Goal: Task Accomplishment & Management: Manage account settings

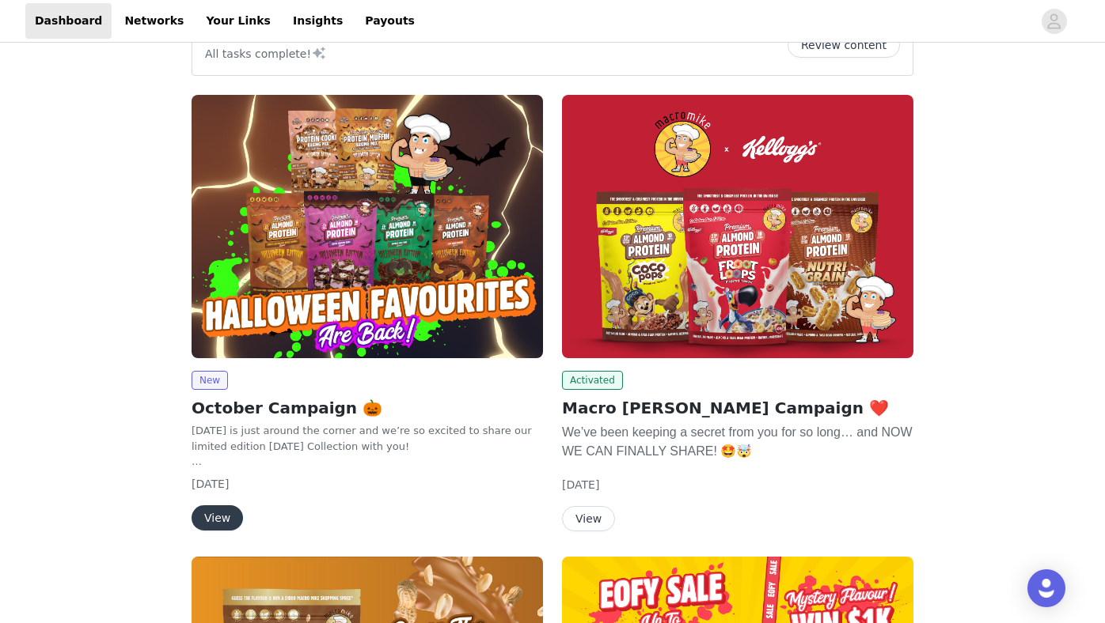
click at [453, 281] on img at bounding box center [366, 226] width 351 height 263
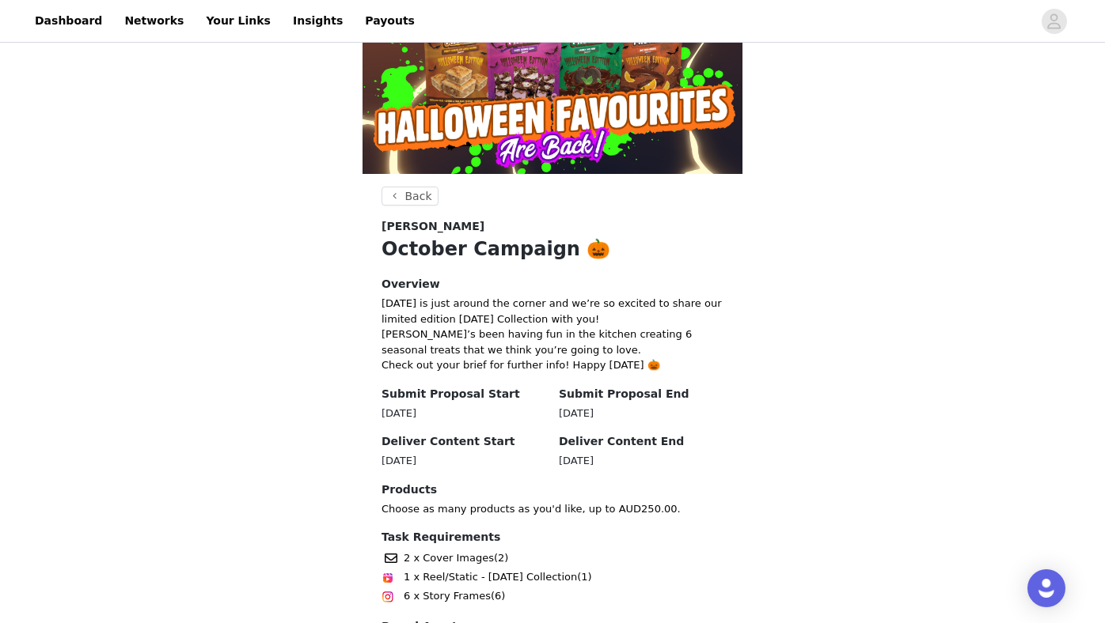
scroll to position [422, 0]
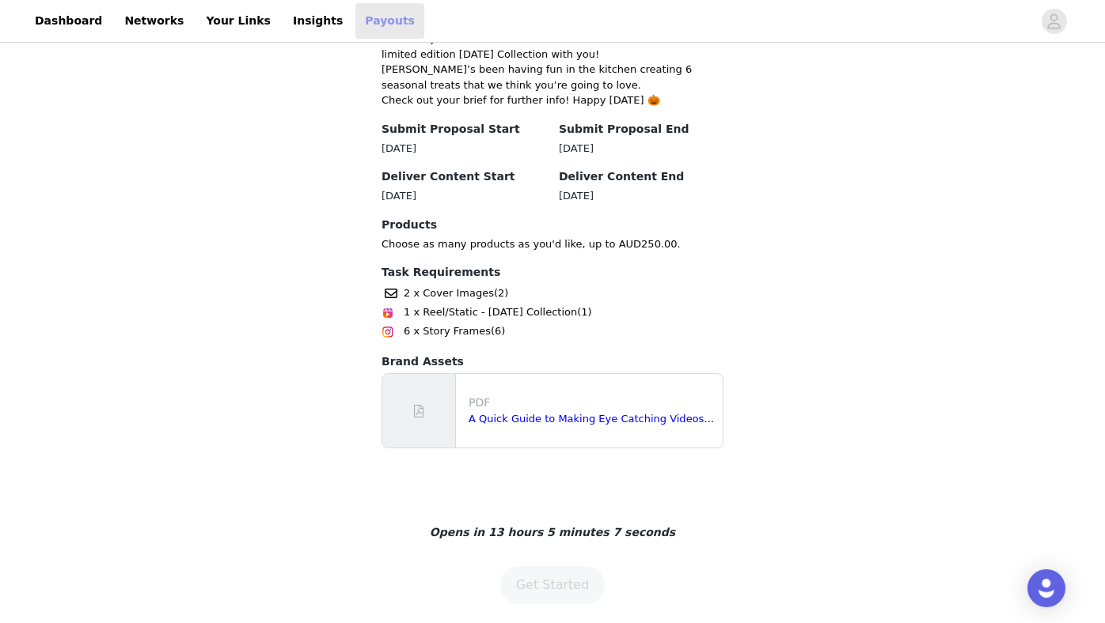
click at [355, 21] on link "Payouts" at bounding box center [389, 21] width 69 height 36
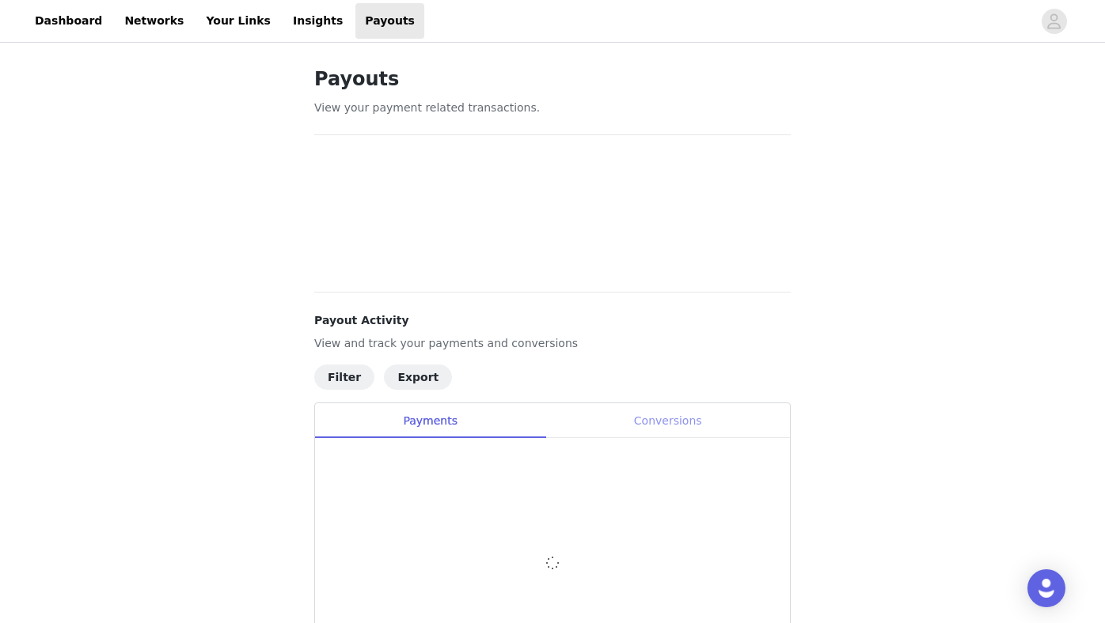
click at [669, 429] on div "Conversions" at bounding box center [667, 422] width 244 height 36
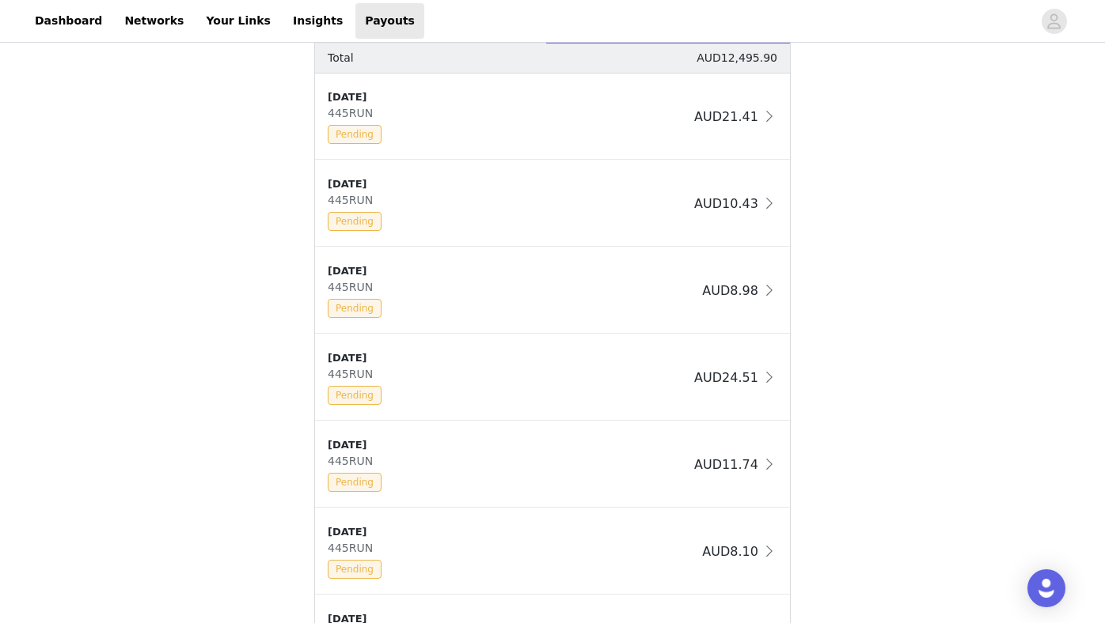
scroll to position [769, 0]
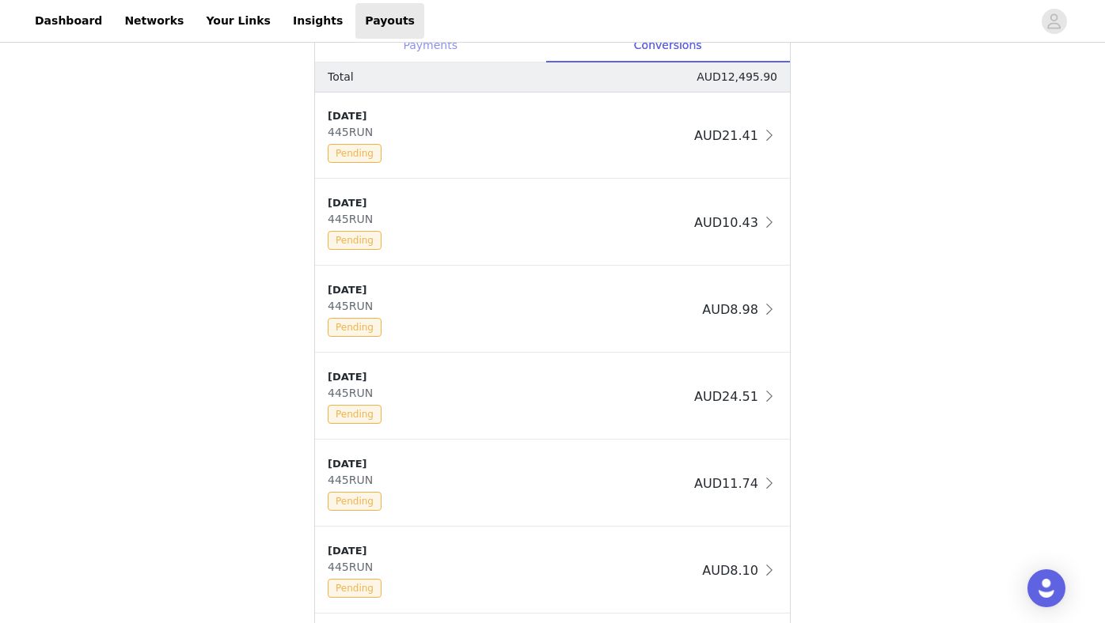
click at [449, 51] on div "Payments" at bounding box center [430, 46] width 230 height 36
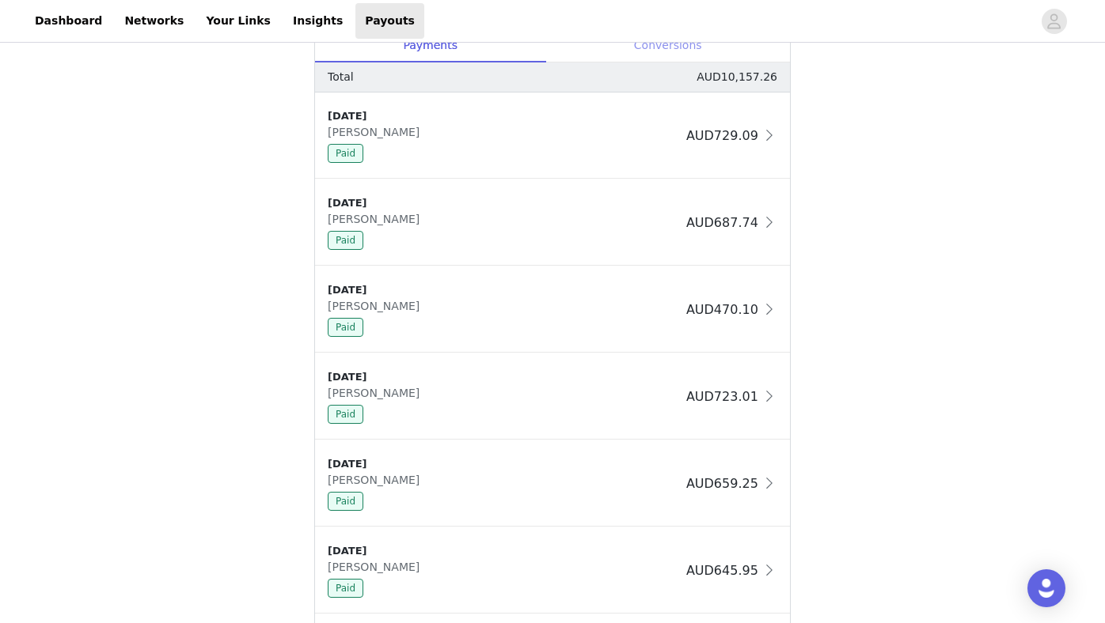
click at [663, 47] on div "Conversions" at bounding box center [667, 46] width 244 height 36
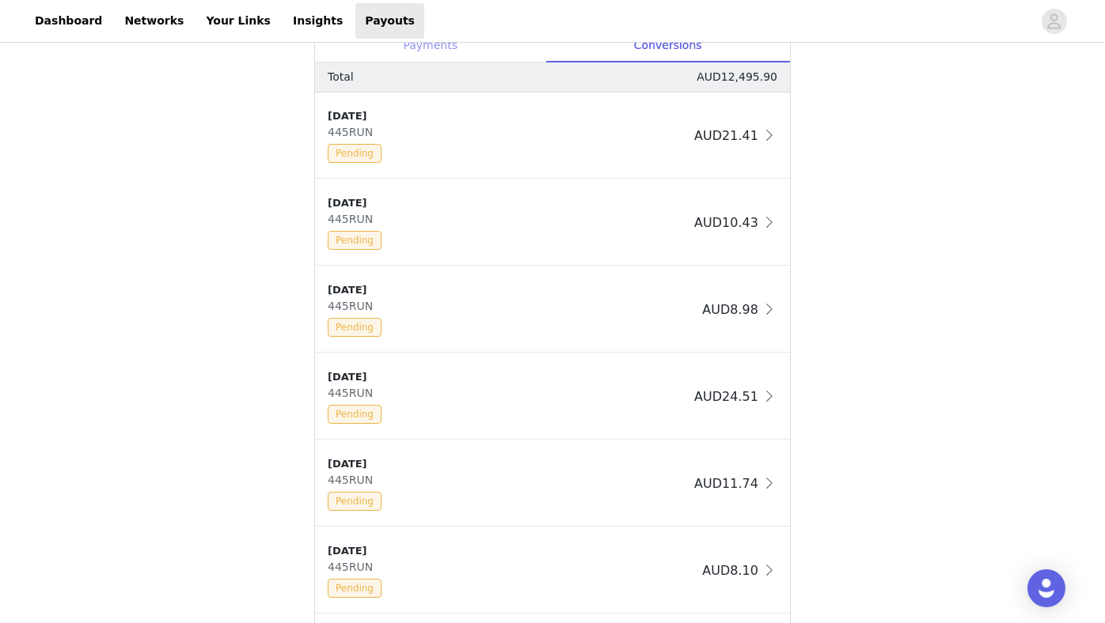
click at [525, 44] on div "Payments" at bounding box center [430, 46] width 230 height 36
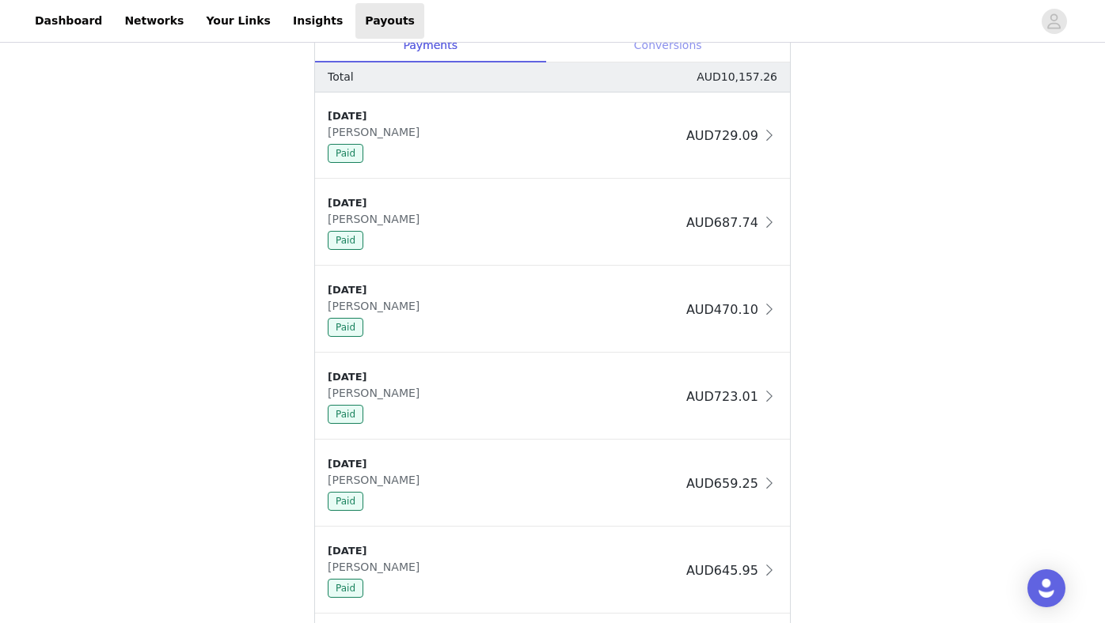
click at [607, 62] on div "Conversions" at bounding box center [667, 46] width 244 height 36
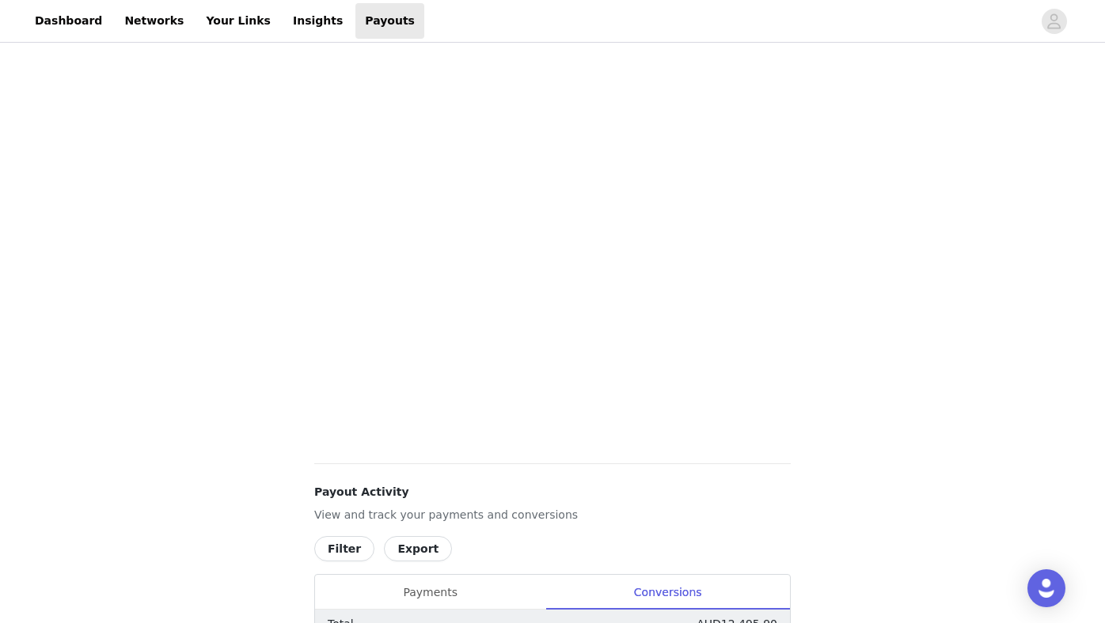
scroll to position [0, 0]
